Goal: Transaction & Acquisition: Download file/media

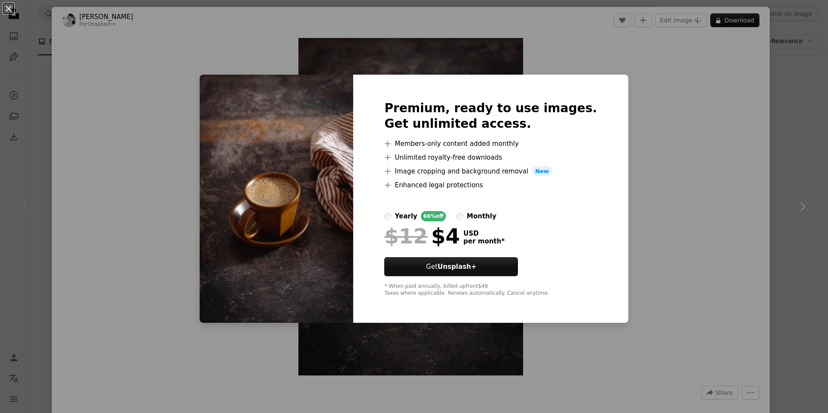
click at [700, 125] on div "An X shape Premium, ready to use images. Get unlimited access. A plus sign Memb…" at bounding box center [414, 206] width 828 height 413
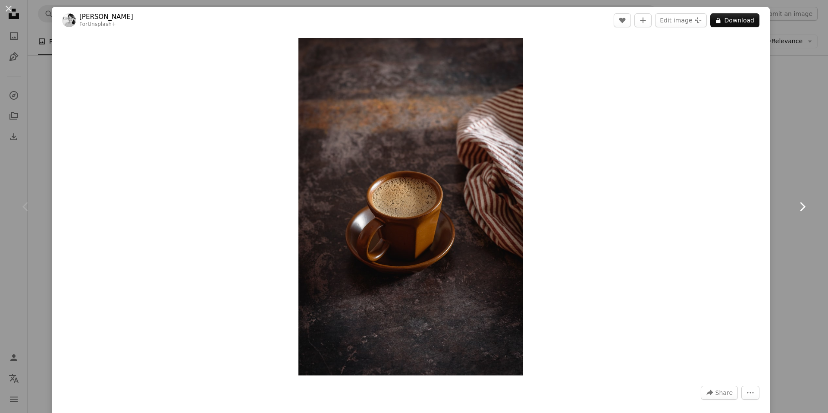
click at [801, 180] on link "Chevron right" at bounding box center [802, 206] width 52 height 83
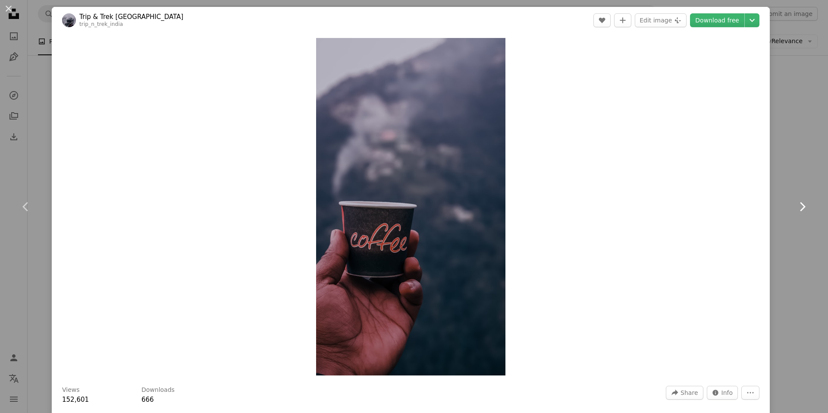
click at [783, 195] on link "Chevron right" at bounding box center [802, 206] width 52 height 83
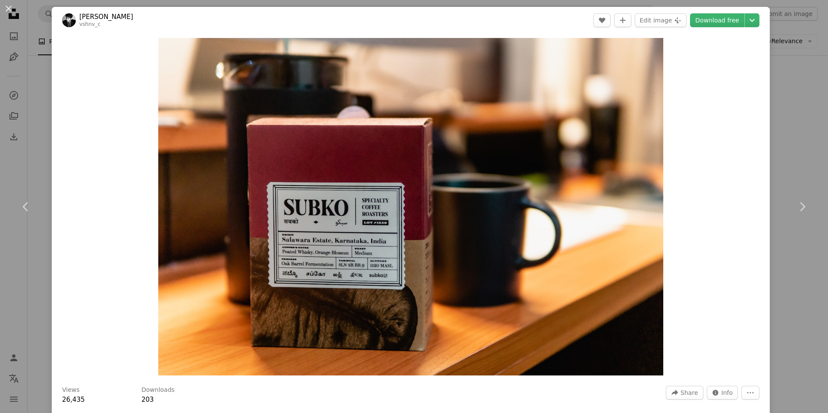
click at [789, 151] on div "An X shape Chevron left Chevron right [PERSON_NAME] vshnv_c A heart A plus sign…" at bounding box center [414, 206] width 828 height 413
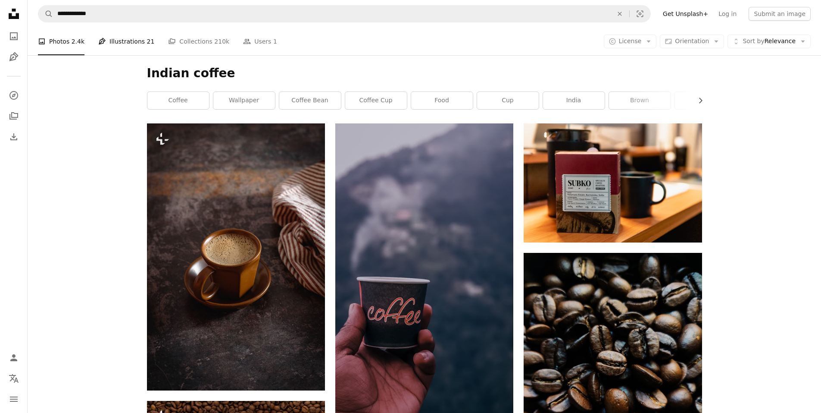
click at [112, 35] on link "Pen Tool Illustrations 21" at bounding box center [126, 42] width 56 height 28
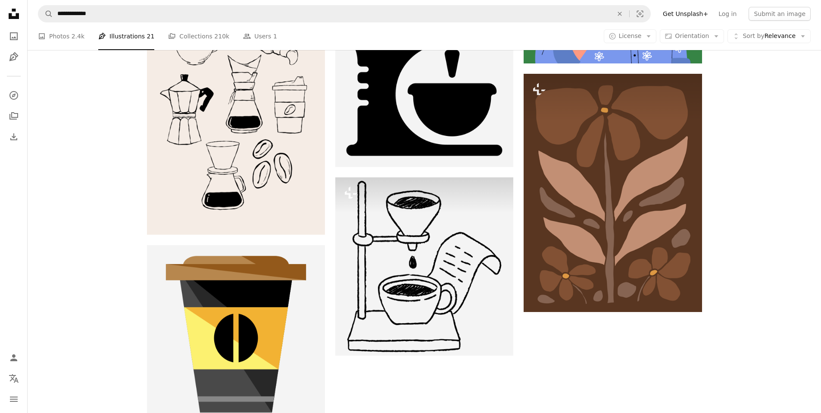
scroll to position [1120, 0]
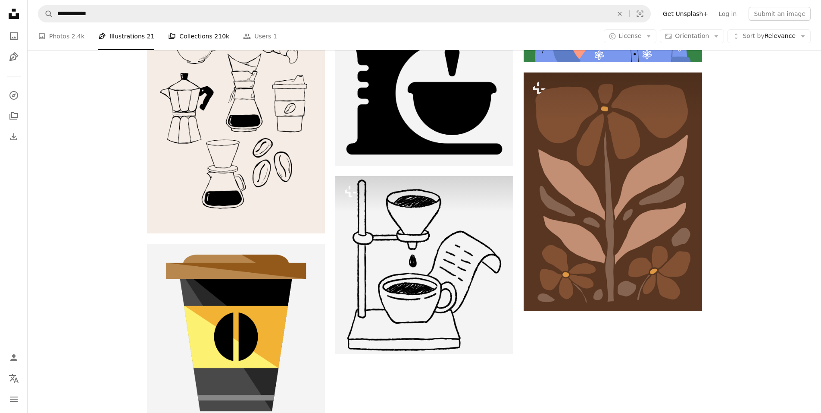
click at [187, 33] on link "A stack of folders Collections 210k" at bounding box center [198, 36] width 61 height 28
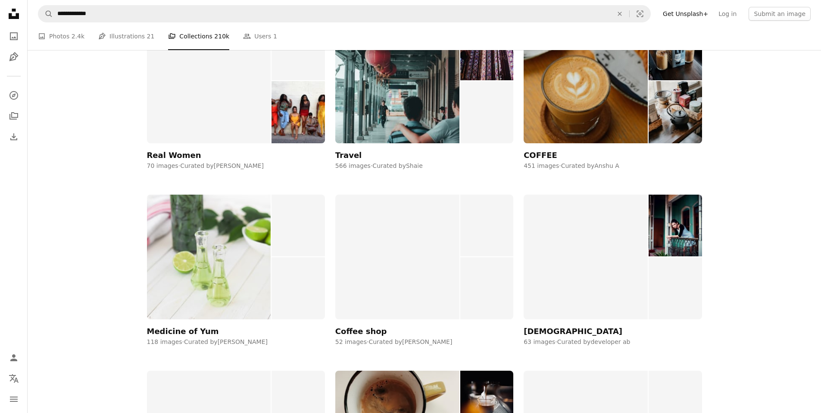
scroll to position [978, 0]
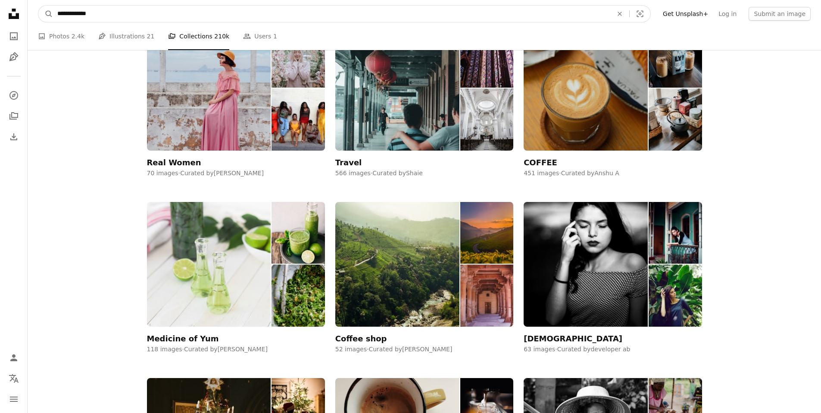
click at [78, 16] on input "**********" at bounding box center [331, 14] width 557 height 16
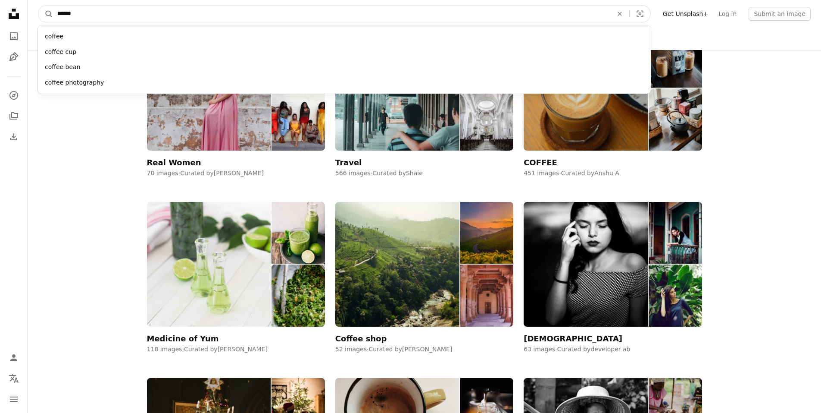
type input "******"
click at [38, 6] on button "A magnifying glass" at bounding box center [45, 14] width 15 height 16
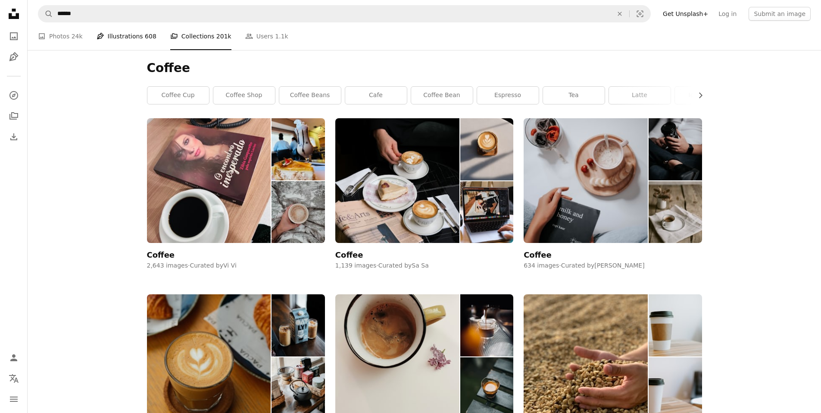
click at [119, 40] on link "Pen Tool Illustrations 608" at bounding box center [127, 36] width 60 height 28
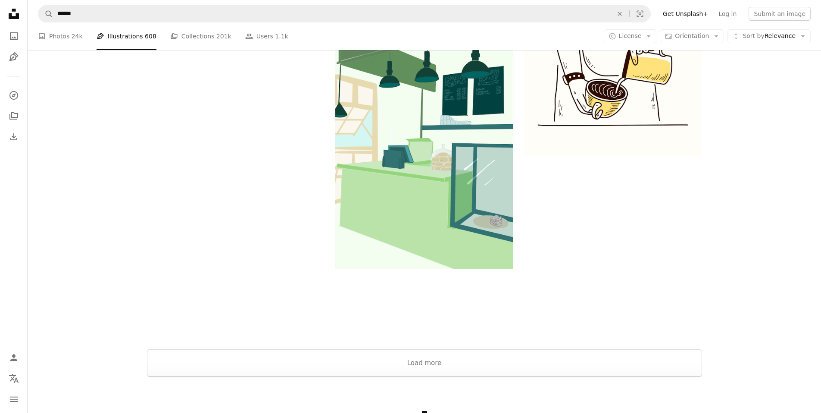
scroll to position [1435, 0]
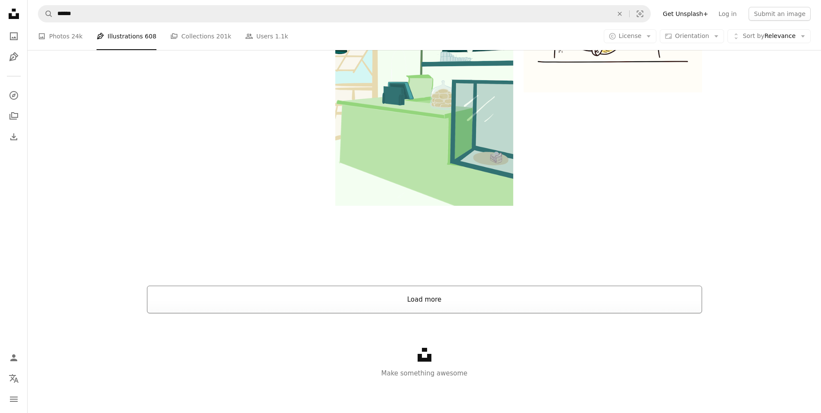
click at [315, 310] on button "Load more" at bounding box center [424, 299] width 555 height 28
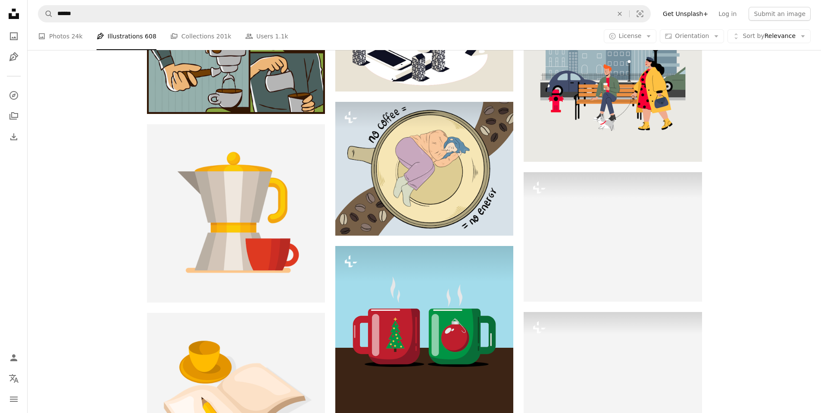
scroll to position [5997, 0]
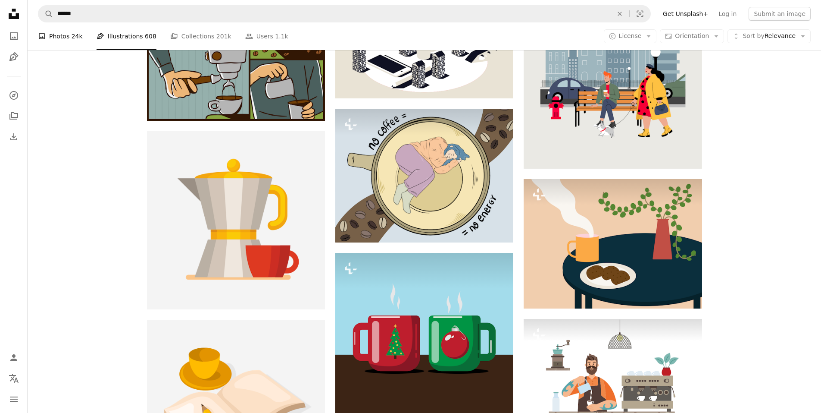
click at [65, 35] on link "A photo Photos 24k" at bounding box center [60, 36] width 45 height 28
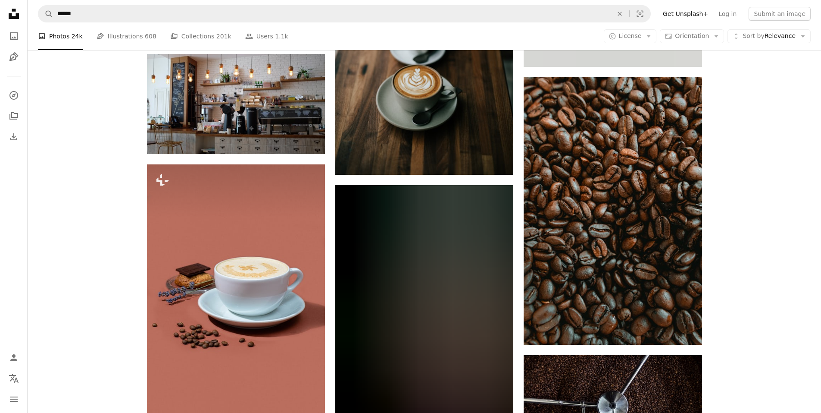
scroll to position [13211, 0]
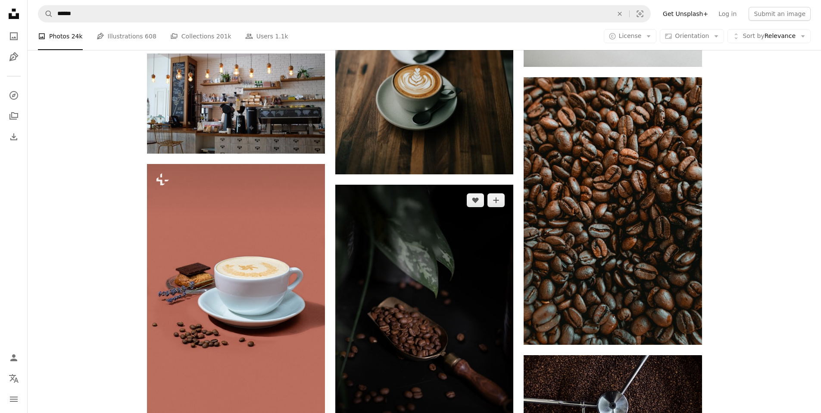
click at [375, 247] on img at bounding box center [424, 317] width 178 height 267
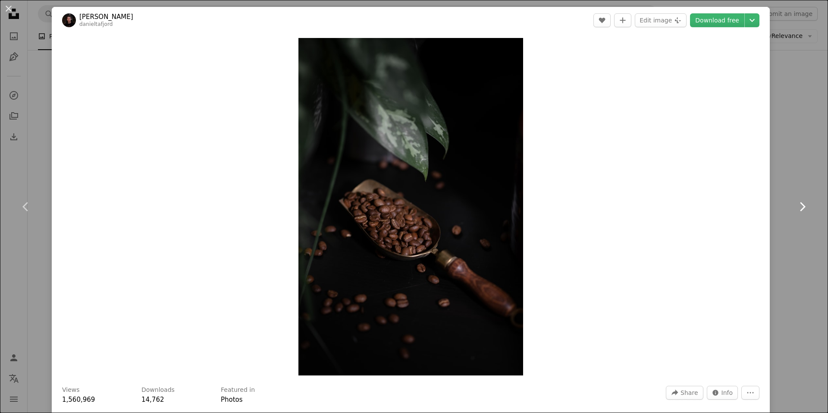
click at [788, 242] on link "Chevron right" at bounding box center [802, 206] width 52 height 83
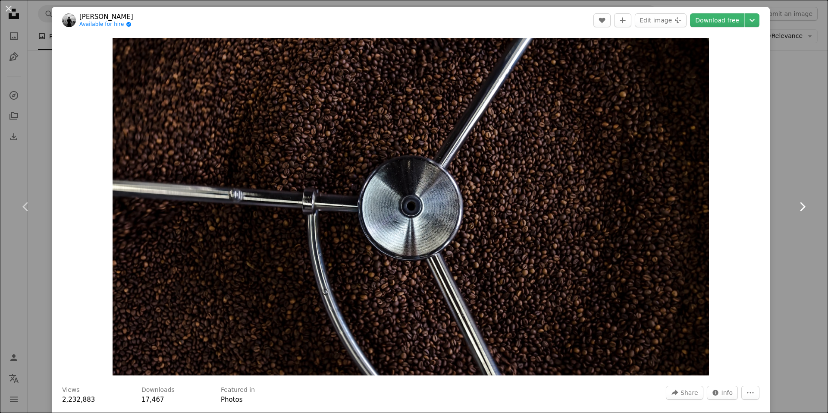
click at [786, 183] on link "Chevron right" at bounding box center [802, 206] width 52 height 83
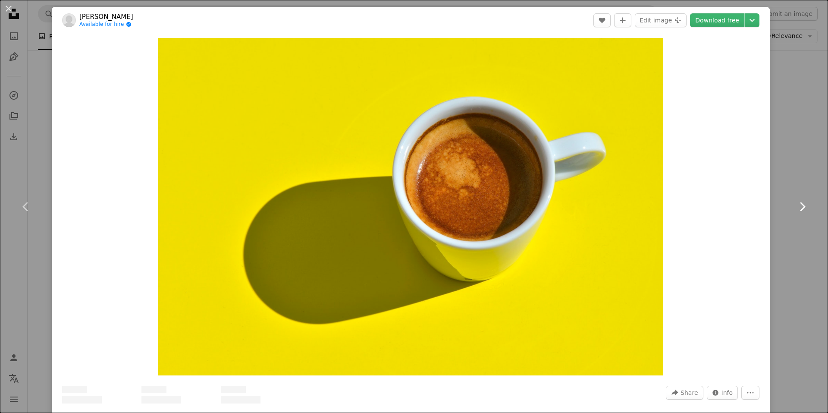
click at [786, 183] on link "Chevron right" at bounding box center [802, 206] width 52 height 83
click at [770, 65] on div "An X shape Chevron left Chevron right [PERSON_NAME] Available for hire A checkm…" at bounding box center [414, 206] width 828 height 413
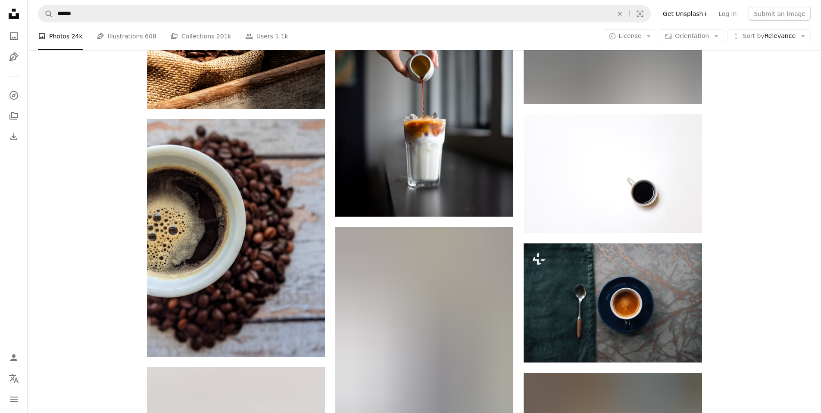
scroll to position [13653, 0]
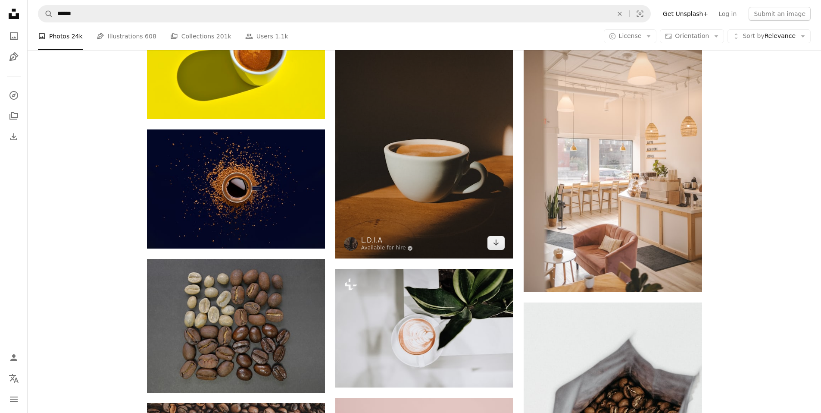
click at [391, 158] on img at bounding box center [424, 140] width 178 height 238
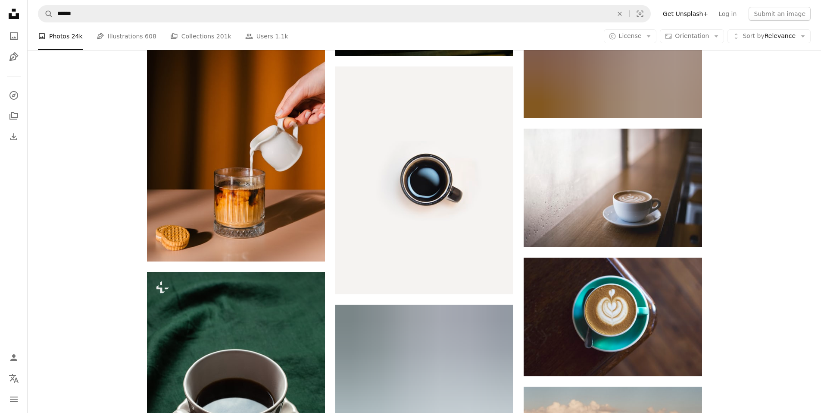
scroll to position [18474, 0]
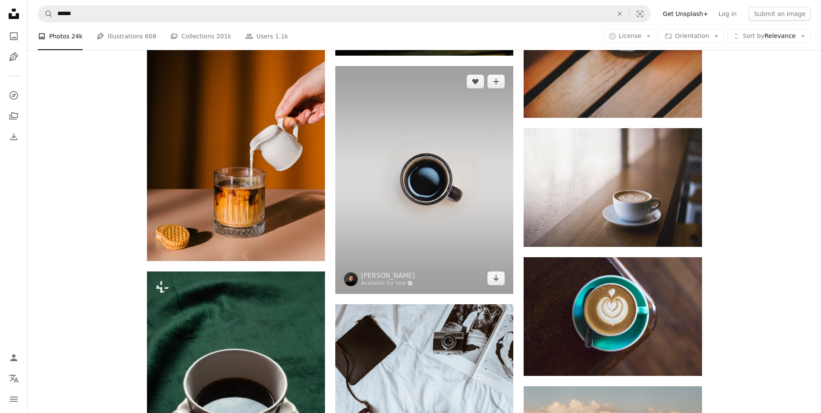
click at [475, 235] on img at bounding box center [424, 179] width 178 height 227
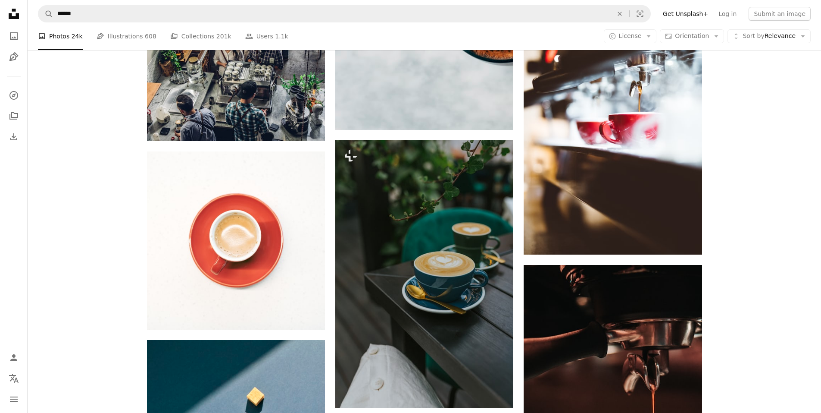
scroll to position [19443, 0]
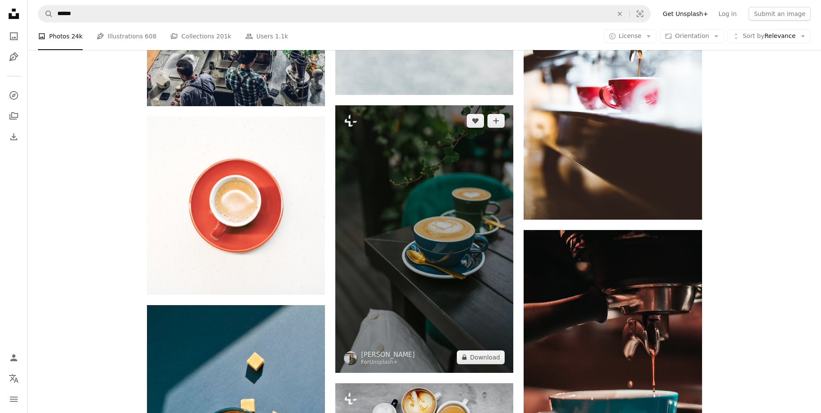
click at [475, 235] on img at bounding box center [424, 238] width 178 height 267
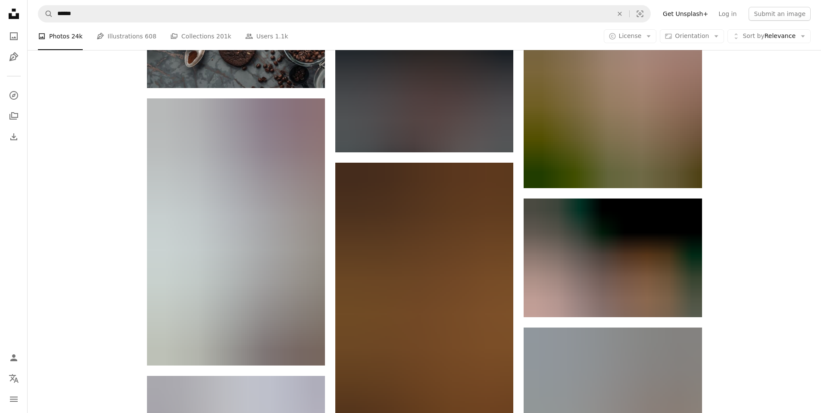
scroll to position [51486, 0]
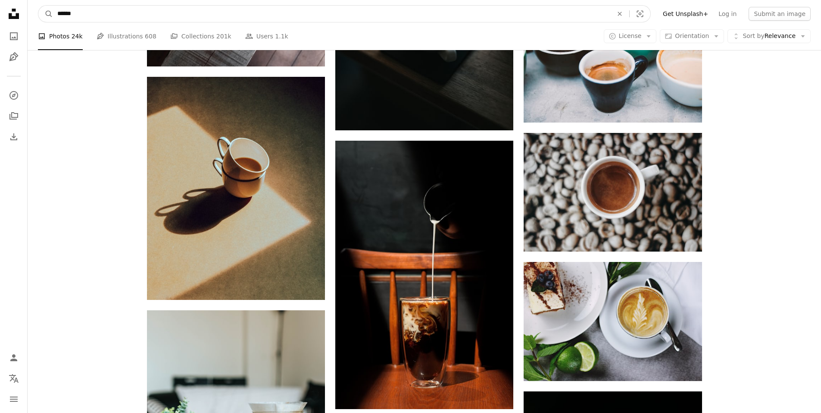
click at [140, 6] on input "******" at bounding box center [331, 14] width 557 height 16
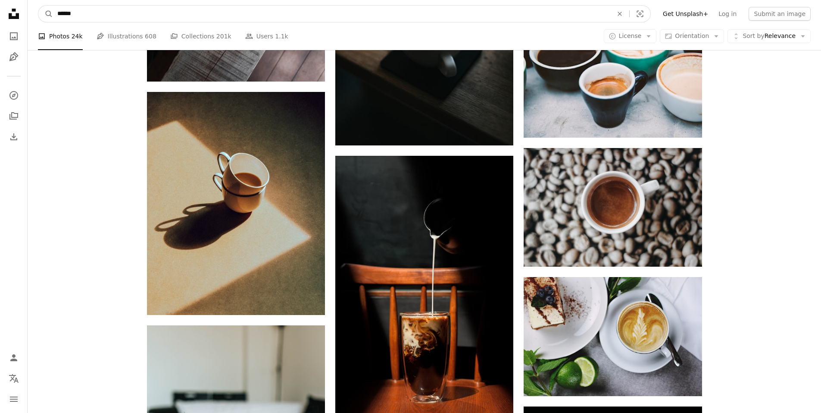
click at [140, 6] on input "******" at bounding box center [331, 14] width 557 height 16
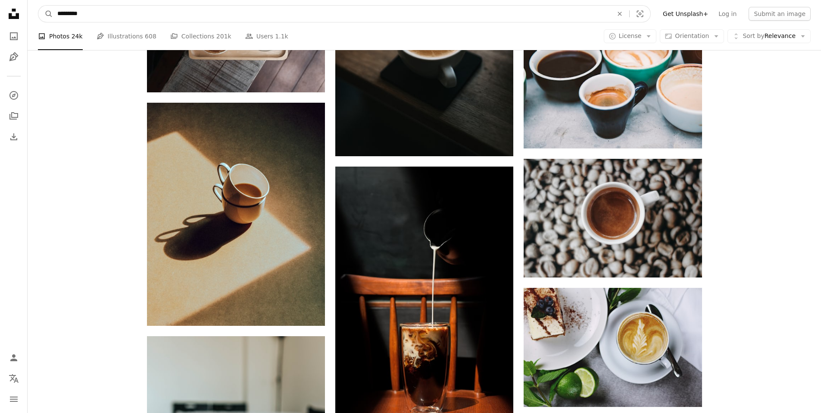
type input "*********"
click at [38, 6] on button "A magnifying glass" at bounding box center [45, 14] width 15 height 16
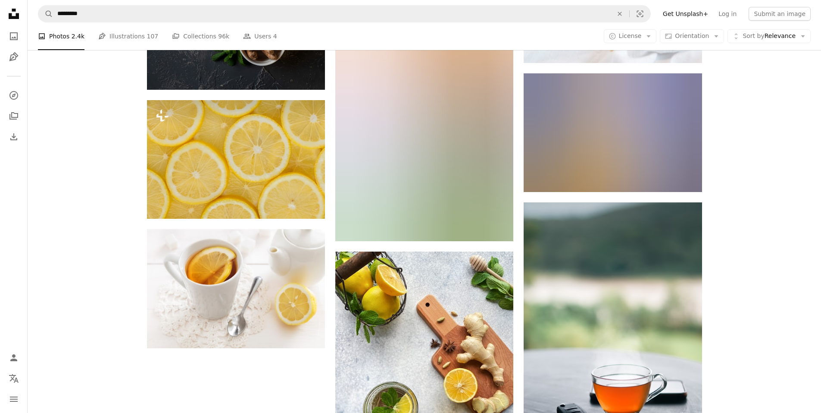
scroll to position [1454, 0]
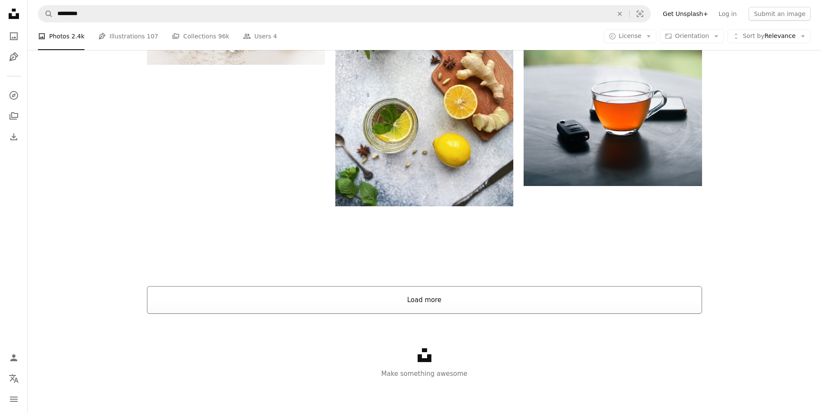
click at [471, 298] on button "Load more" at bounding box center [424, 300] width 555 height 28
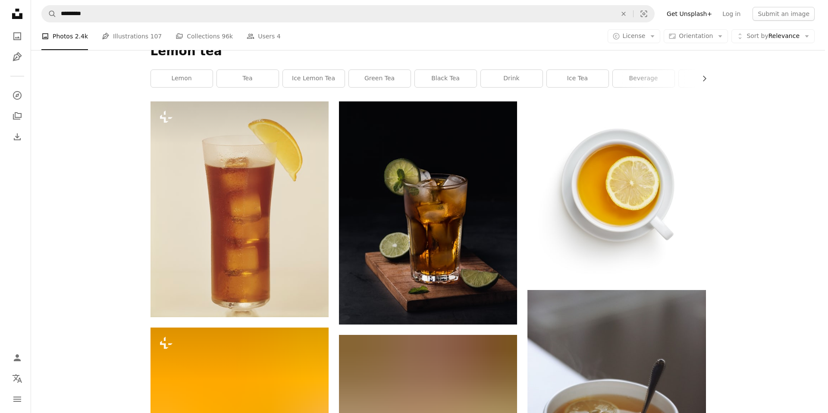
scroll to position [0, 0]
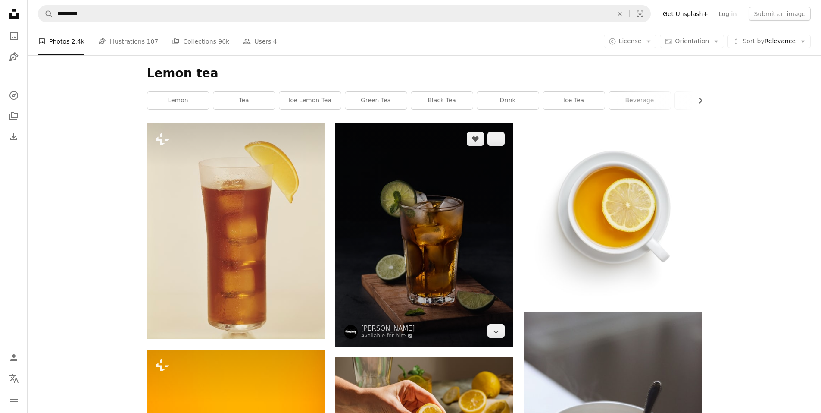
click at [414, 240] on img at bounding box center [424, 234] width 178 height 223
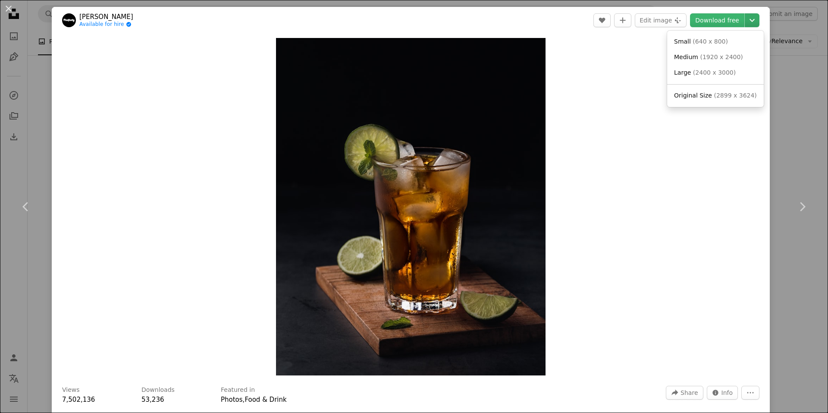
click at [745, 21] on icon "Chevron down" at bounding box center [752, 20] width 14 height 10
click at [731, 90] on link "Original Size ( 2899 x 3624 )" at bounding box center [715, 96] width 90 height 16
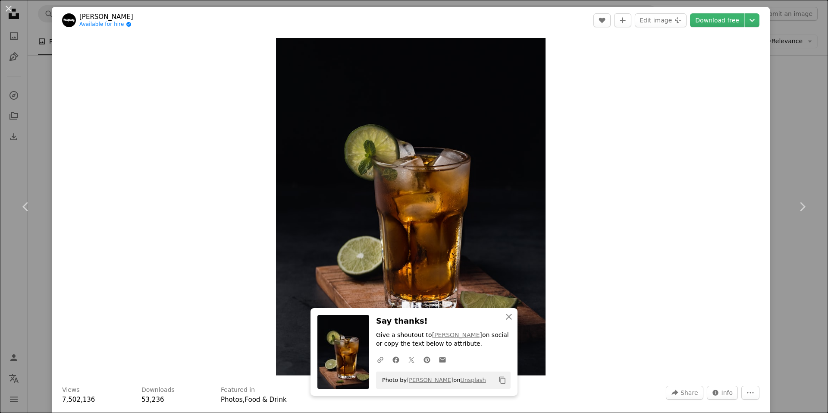
click at [778, 127] on div "An X shape Chevron left Chevron right Design an engaging website with Squarespa…" at bounding box center [414, 206] width 828 height 413
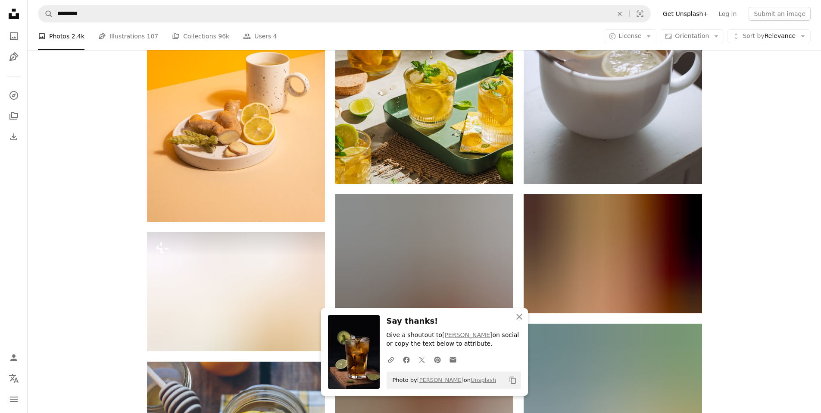
scroll to position [414, 0]
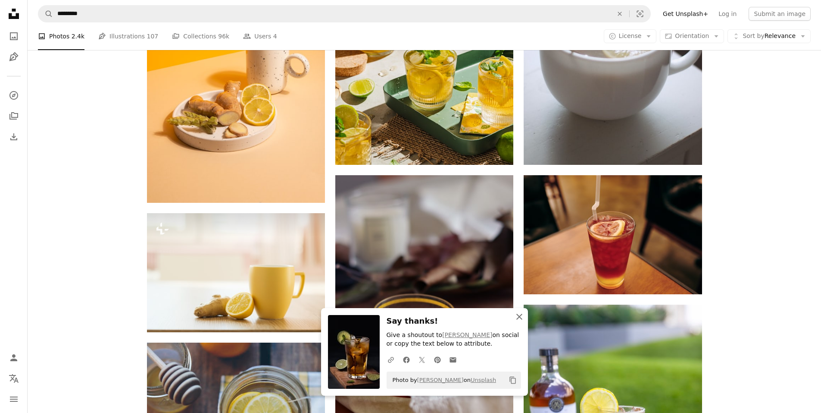
click at [520, 313] on icon "An X shape" at bounding box center [519, 316] width 10 height 10
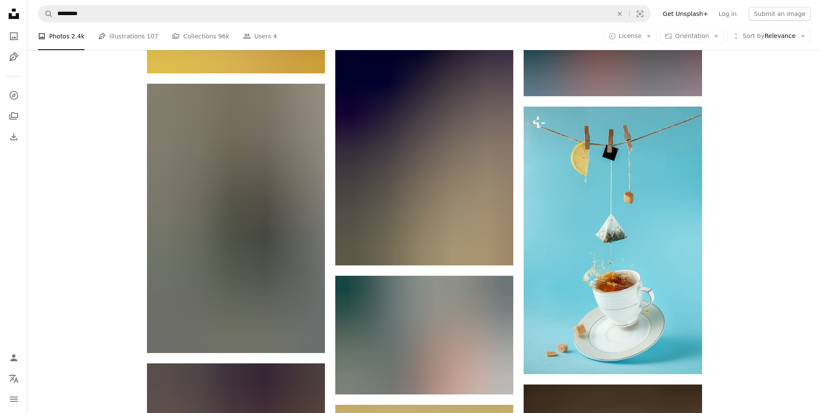
scroll to position [1673, 0]
